Goal: Information Seeking & Learning: Learn about a topic

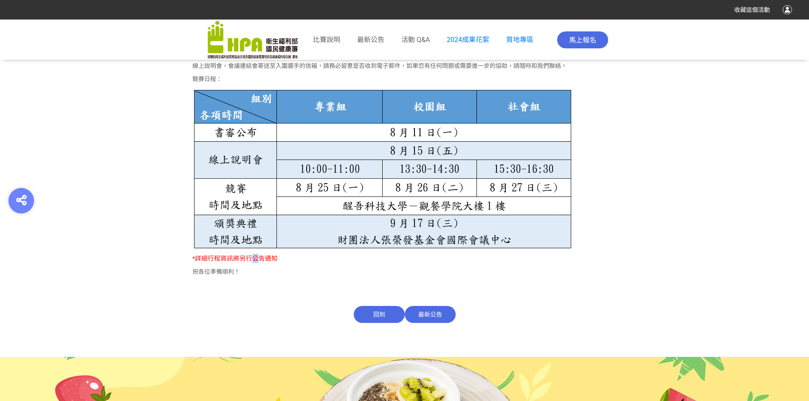
drag, startPoint x: 252, startPoint y: 257, endPoint x: 250, endPoint y: 262, distance: 5.5
click at [251, 258] on span "*詳細行程資訊將另行公告通知" at bounding box center [234, 259] width 85 height 8
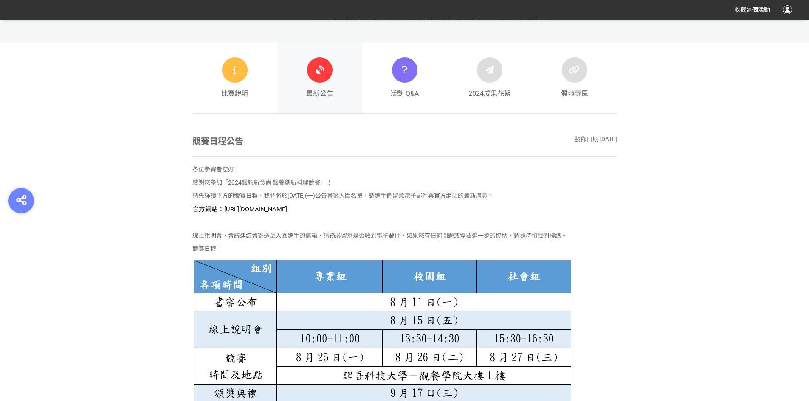
click at [329, 94] on span "最新公告" at bounding box center [319, 94] width 27 height 10
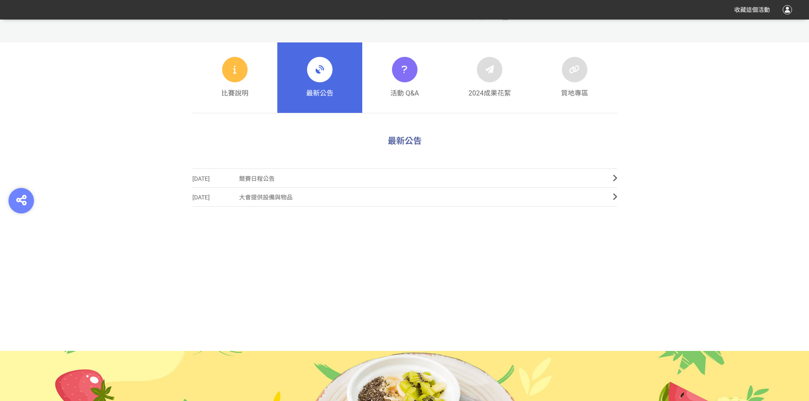
scroll to position [382, 0]
click at [247, 105] on link "比賽說明" at bounding box center [234, 78] width 85 height 70
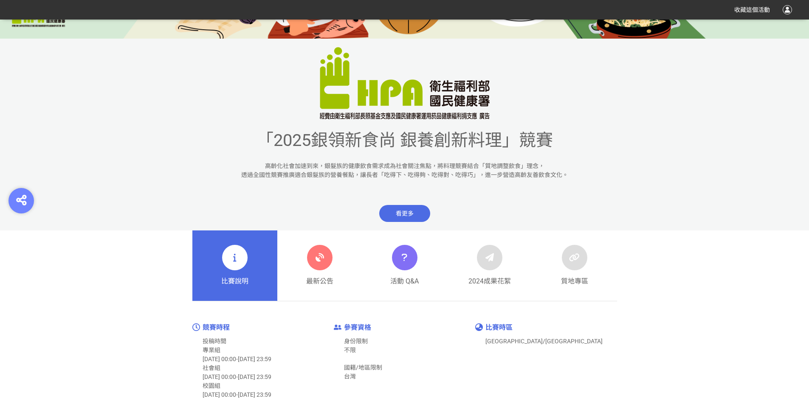
click at [417, 101] on img at bounding box center [405, 83] width 170 height 72
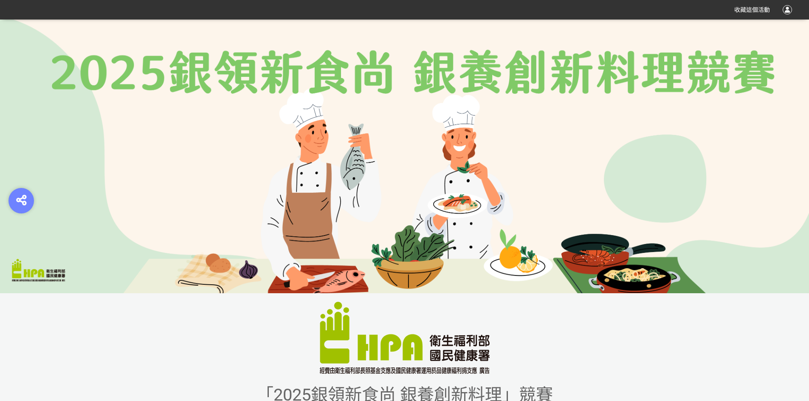
click at [422, 67] on img at bounding box center [404, 157] width 809 height 274
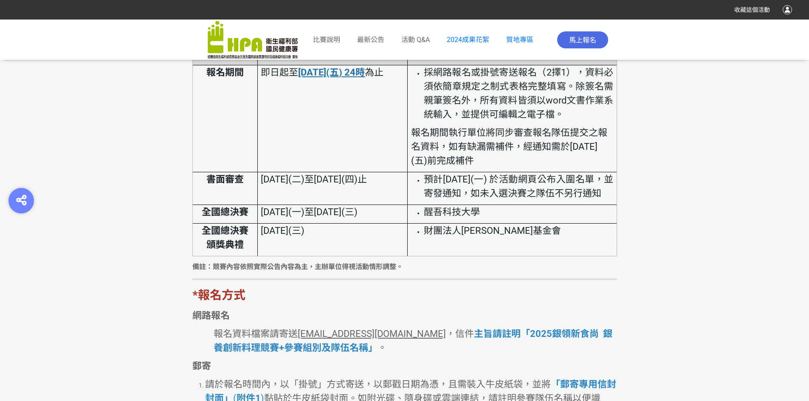
scroll to position [1783, 0]
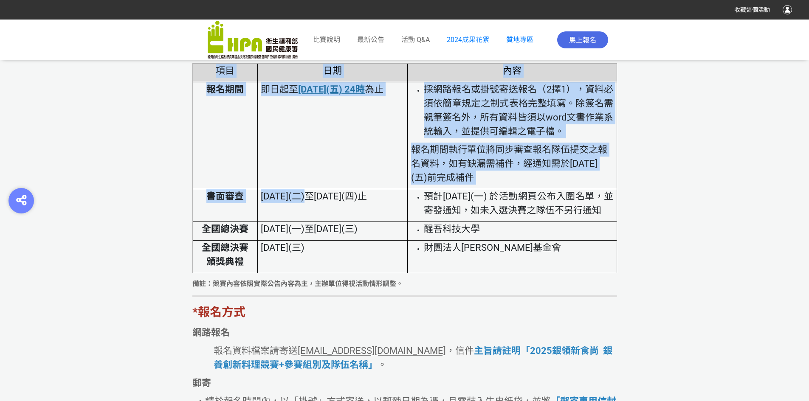
drag, startPoint x: 416, startPoint y: 196, endPoint x: 630, endPoint y: 246, distance: 220.1
click at [527, 213] on span "預計[DATE](一) 於活動網頁公布入圍名單，並寄發通知，如未入選決賽之隊伍不另行通知" at bounding box center [519, 203] width 190 height 25
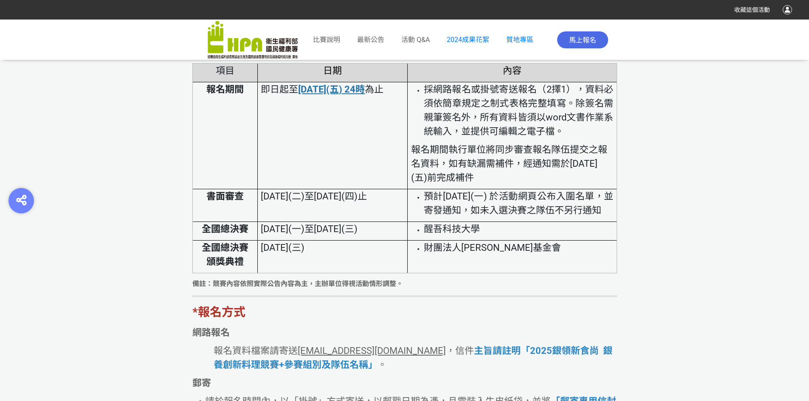
click at [514, 217] on li "預計[DATE](一) 於活動網頁公布入圍名單，並寄發通知，如未入選決賽之隊伍不另行通知" at bounding box center [519, 203] width 190 height 28
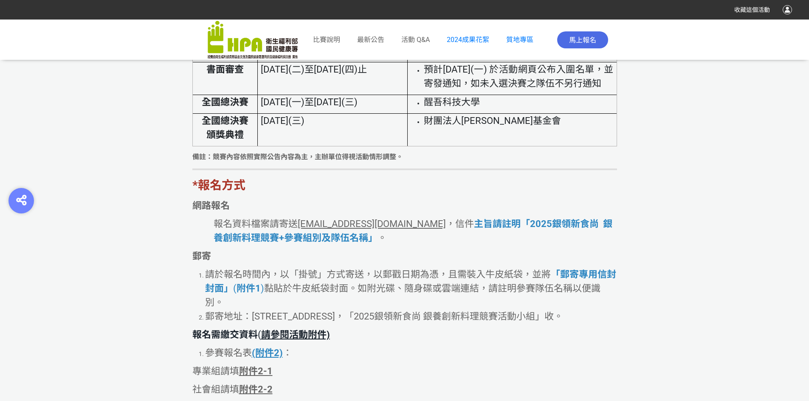
scroll to position [1910, 0]
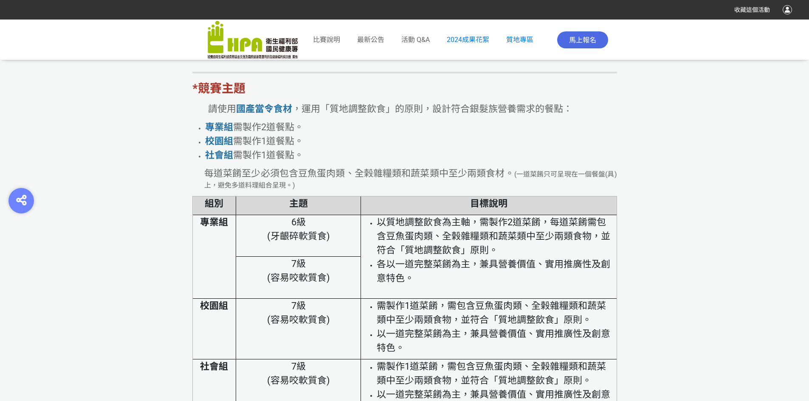
scroll to position [2504, 0]
